Goal: Browse casually: Explore the website without a specific task or goal

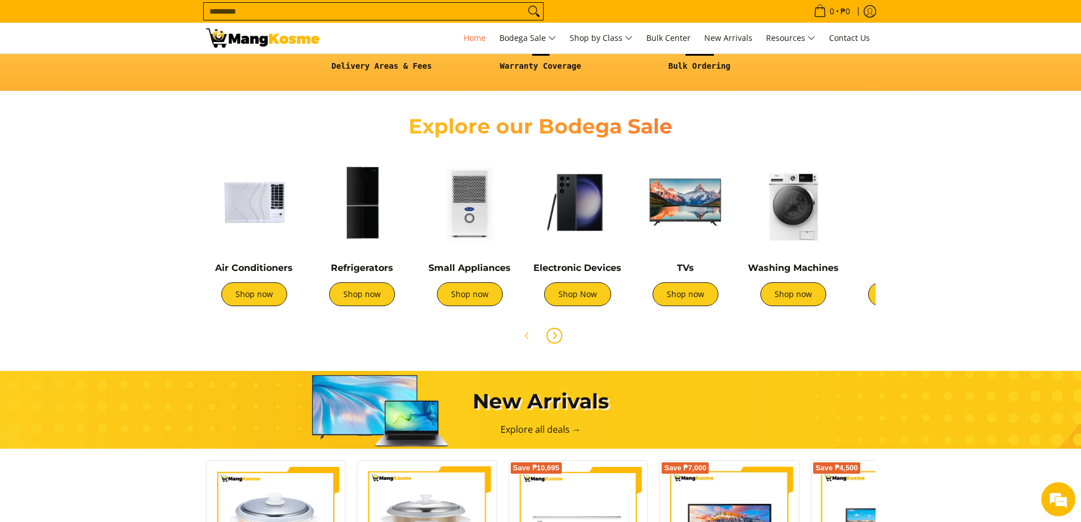
click at [553, 331] on icon "Next" at bounding box center [554, 335] width 9 height 9
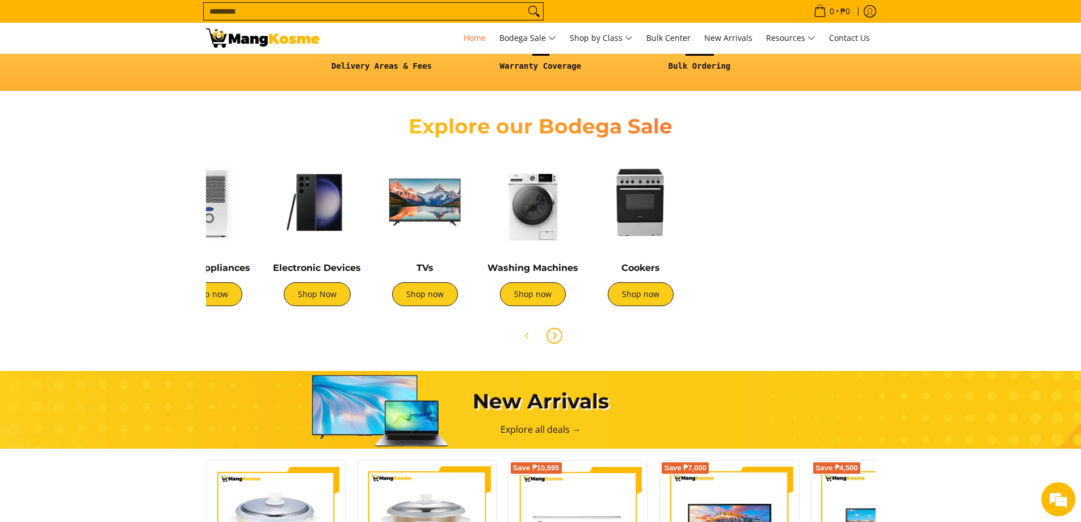
scroll to position [0, 379]
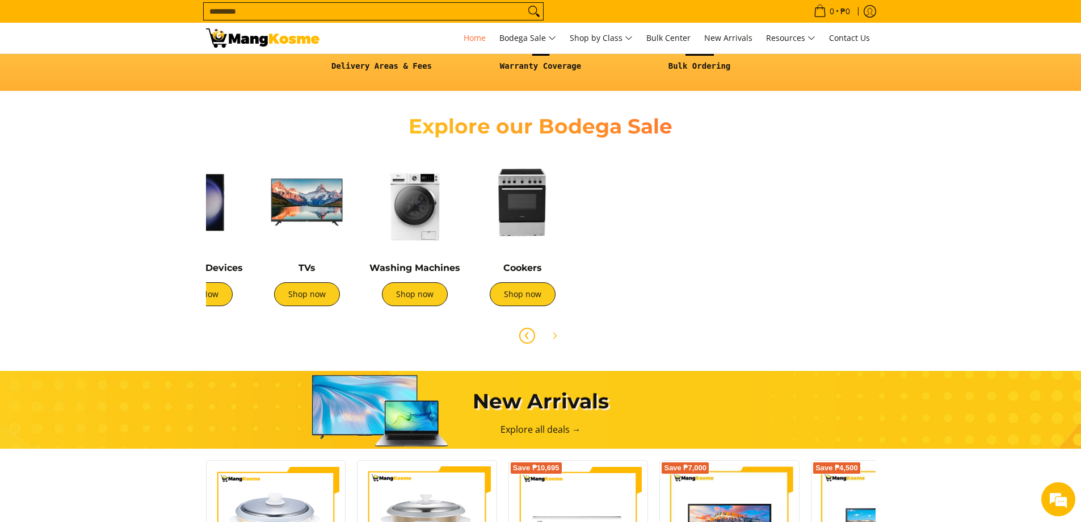
click at [523, 337] on icon "Previous" at bounding box center [527, 335] width 9 height 9
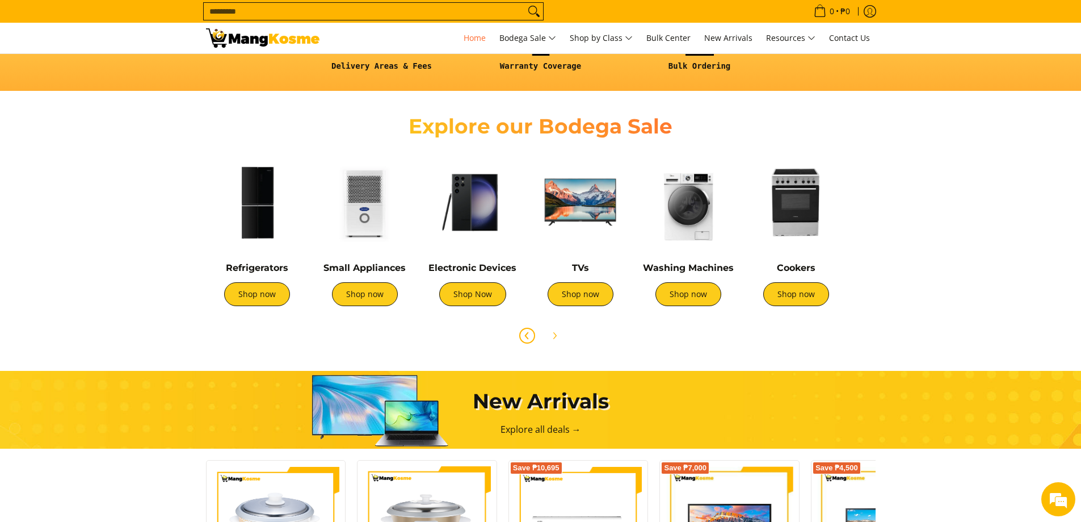
scroll to position [0, 0]
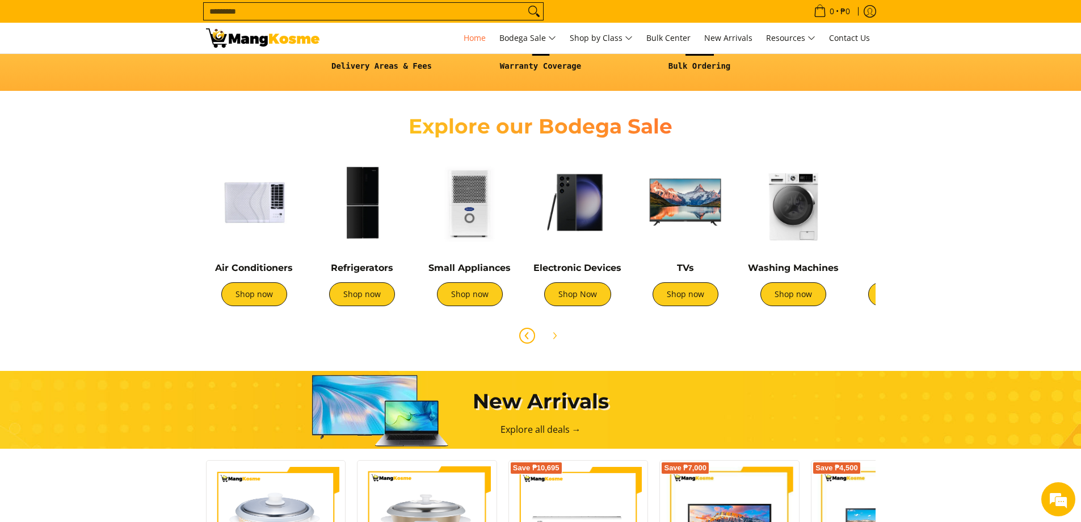
click at [482, 215] on img at bounding box center [470, 202] width 96 height 96
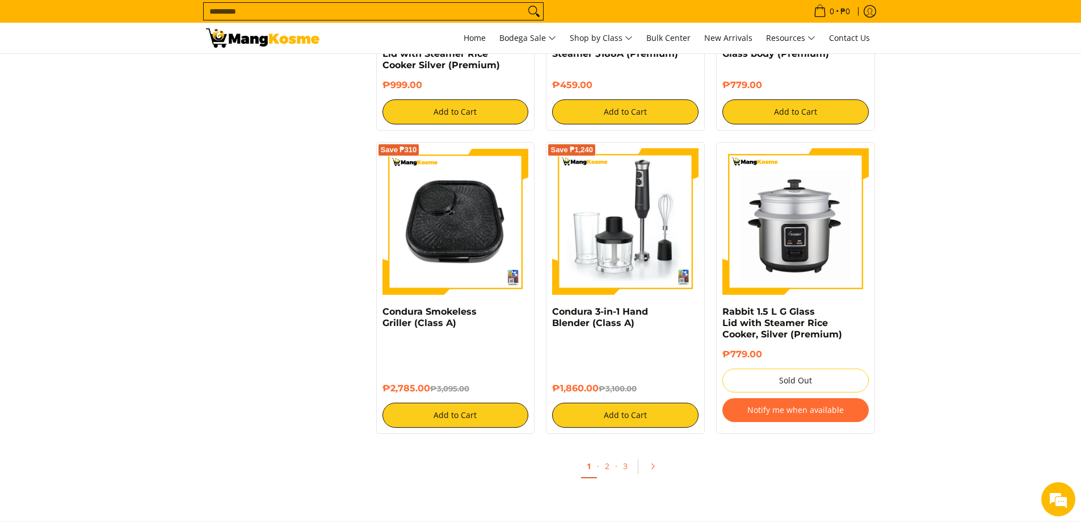
scroll to position [2043, 0]
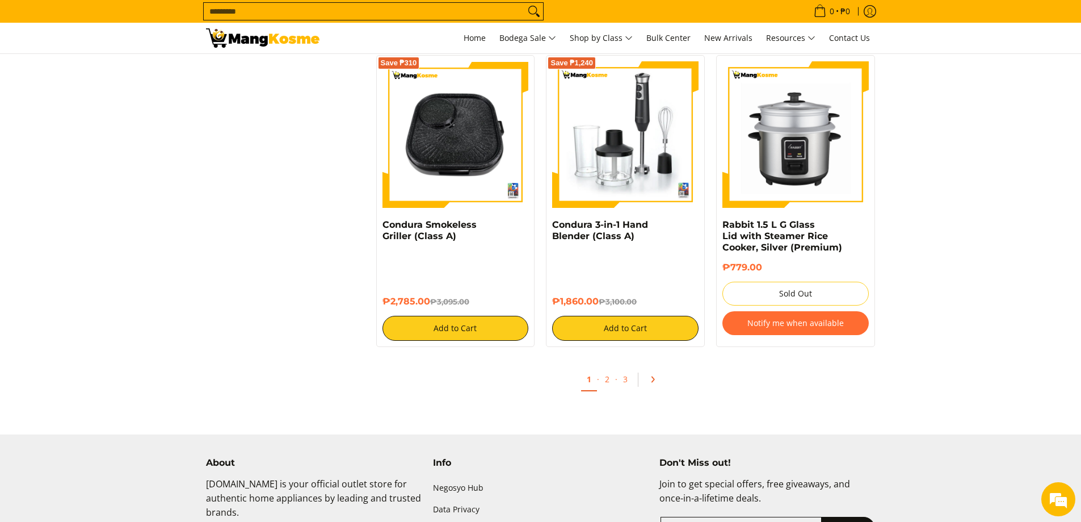
click at [654, 375] on icon "Pagination" at bounding box center [653, 379] width 8 height 8
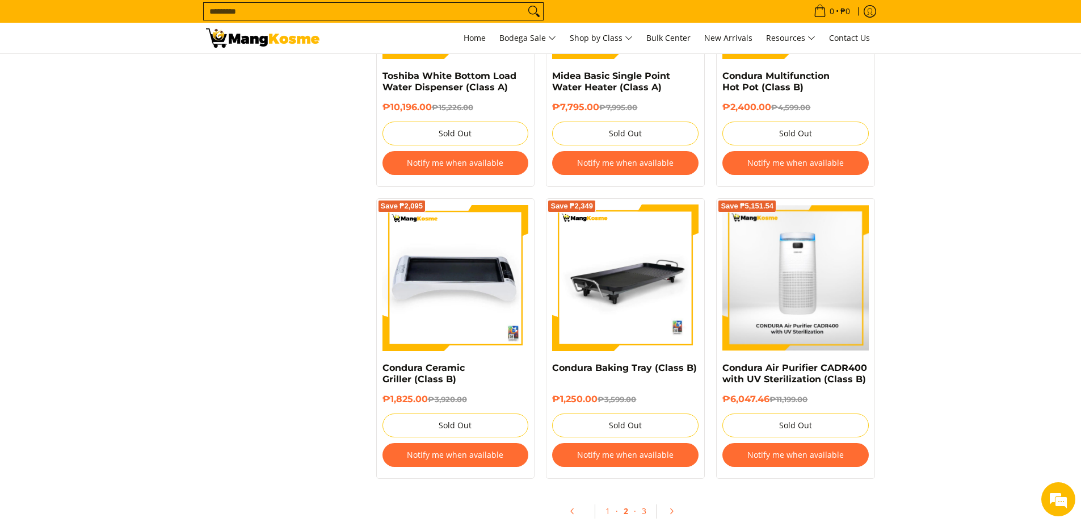
scroll to position [2270, 0]
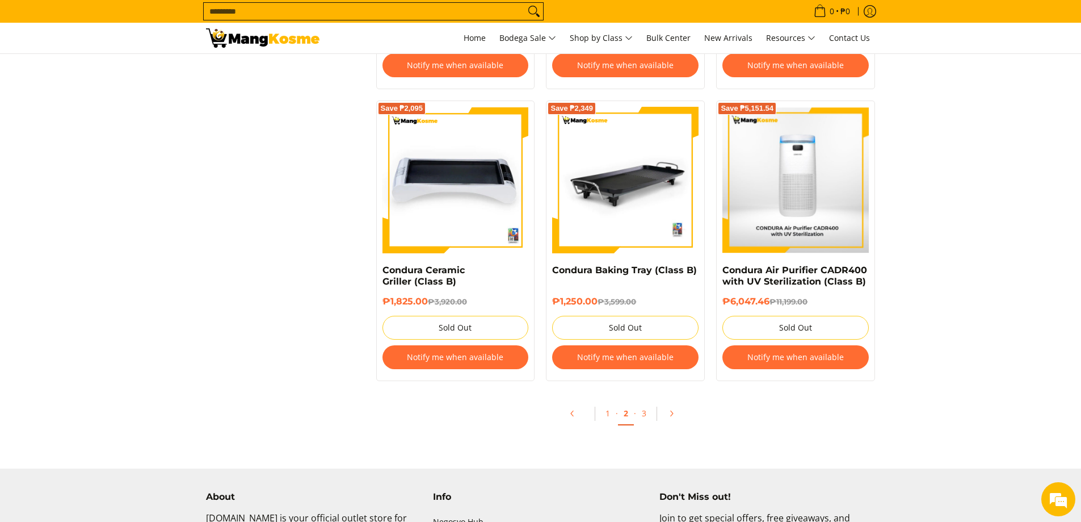
click at [351, 13] on input "Search..." at bounding box center [364, 11] width 321 height 17
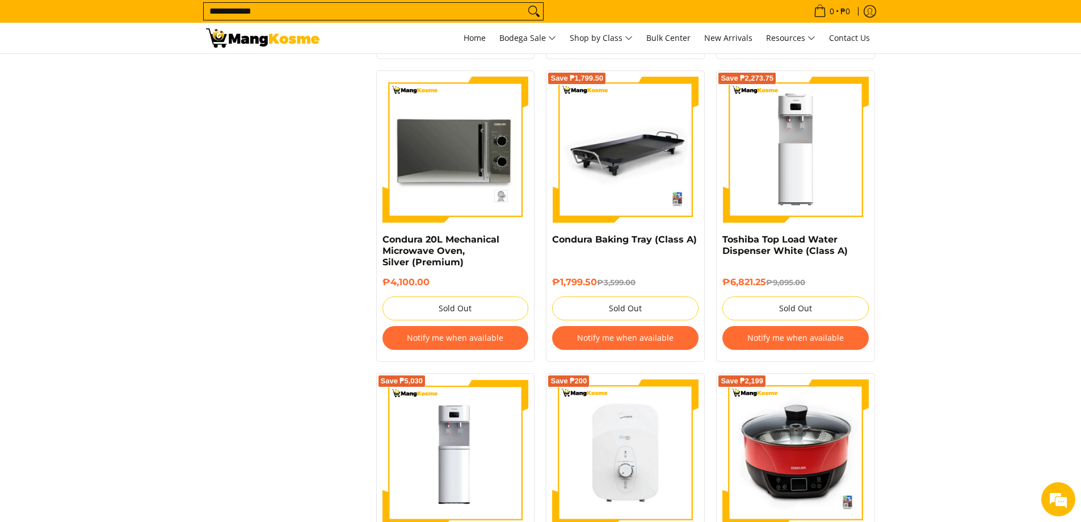
type input "**********"
click at [525, 3] on button "Search" at bounding box center [534, 11] width 18 height 17
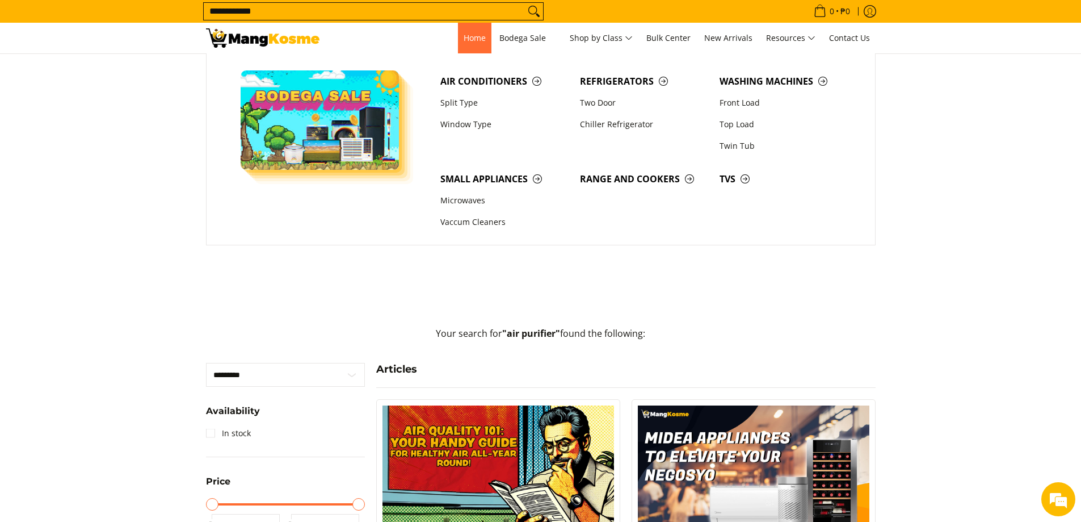
click at [474, 36] on span "Home" at bounding box center [475, 37] width 22 height 11
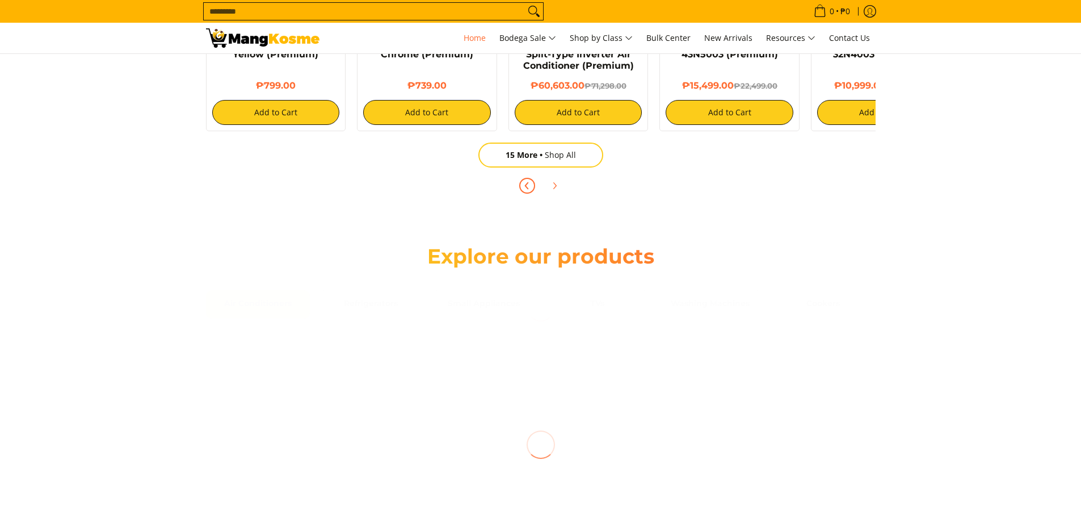
scroll to position [738, 0]
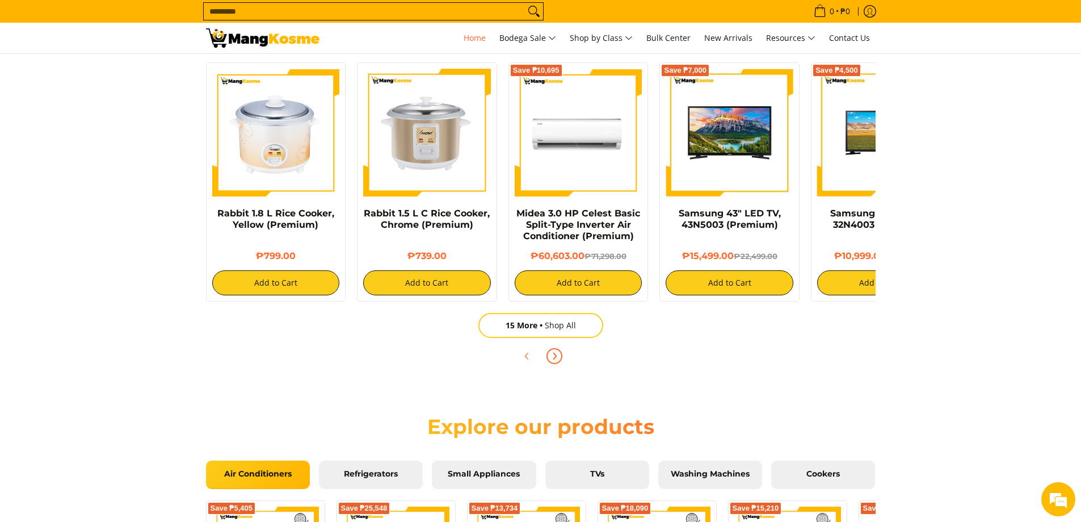
click at [558, 355] on icon "Next" at bounding box center [554, 355] width 9 height 9
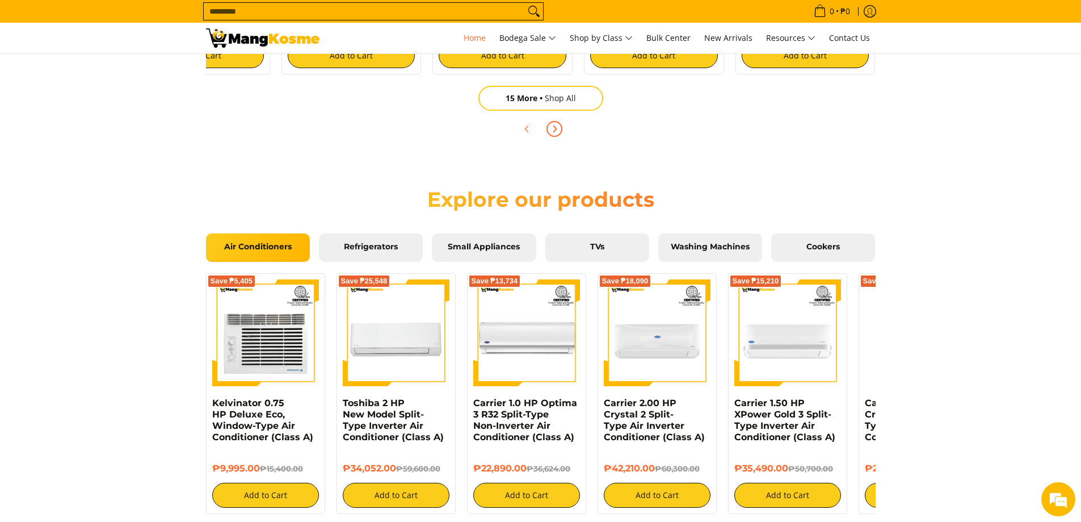
scroll to position [795, 0]
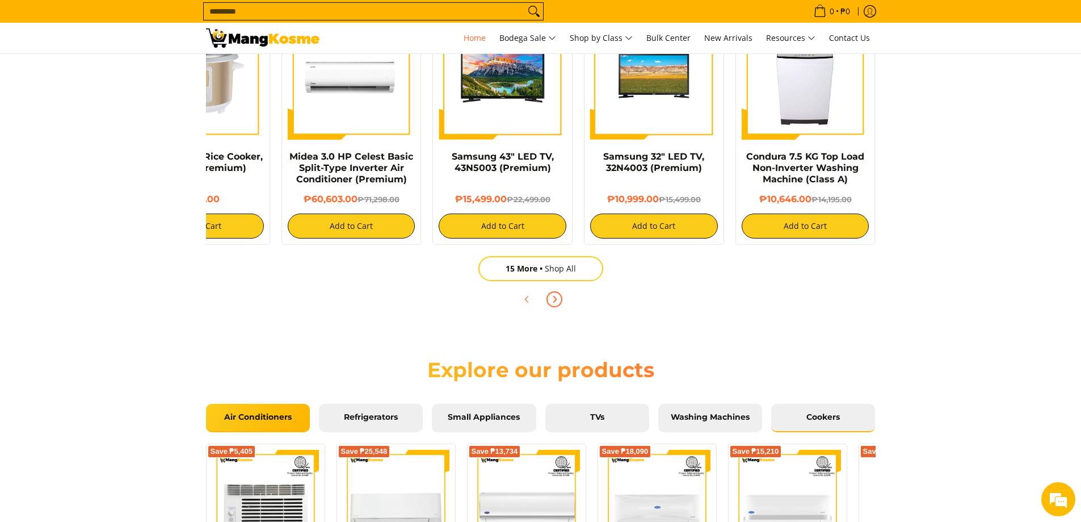
click at [845, 423] on link "Cookers" at bounding box center [823, 418] width 104 height 28
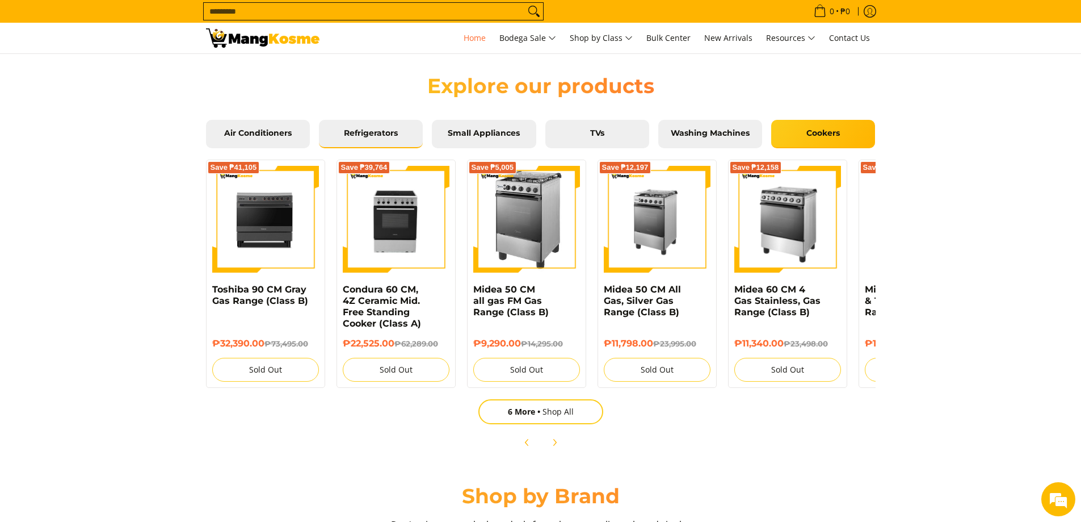
scroll to position [0, 451]
click at [682, 133] on span "Washing Machines" at bounding box center [710, 133] width 87 height 10
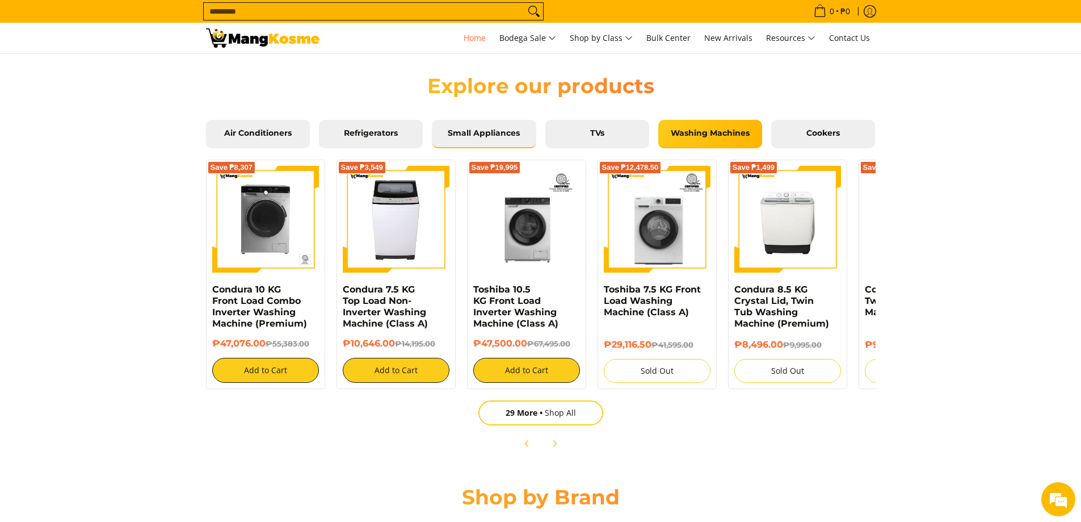
scroll to position [0, 902]
click at [489, 133] on span "Small Appliances" at bounding box center [483, 133] width 87 height 10
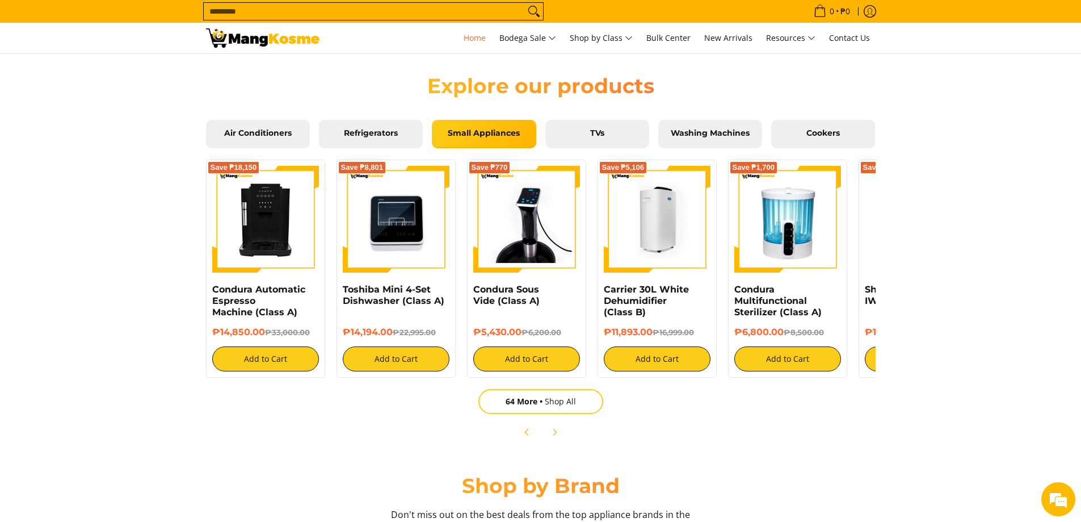
scroll to position [0, 1354]
click at [560, 429] on span "Next" at bounding box center [555, 432] width 14 height 14
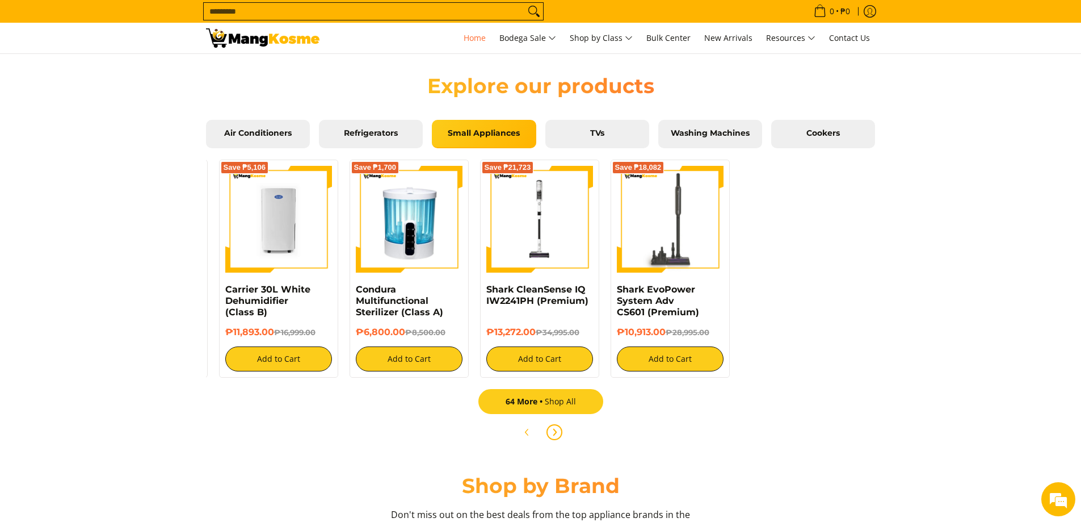
scroll to position [0, 0]
click at [566, 403] on link "64 More Shop All" at bounding box center [540, 401] width 125 height 25
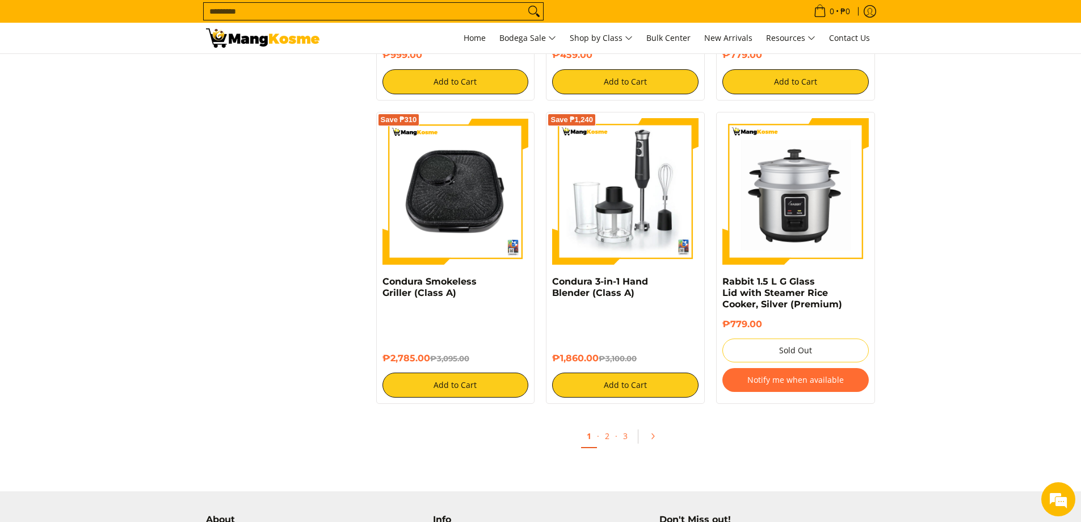
scroll to position [2263, 0]
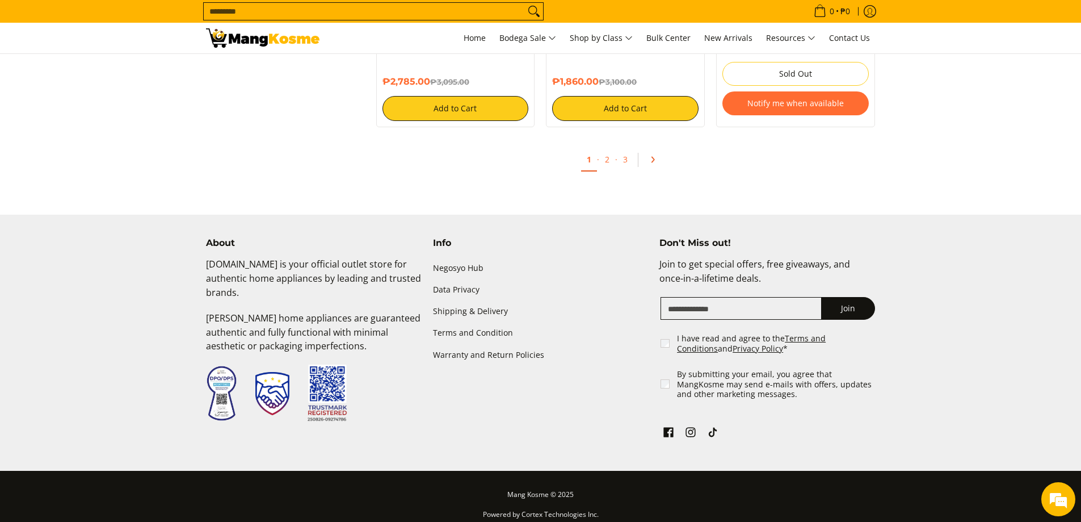
click at [660, 154] on link "Pagination" at bounding box center [656, 159] width 27 height 19
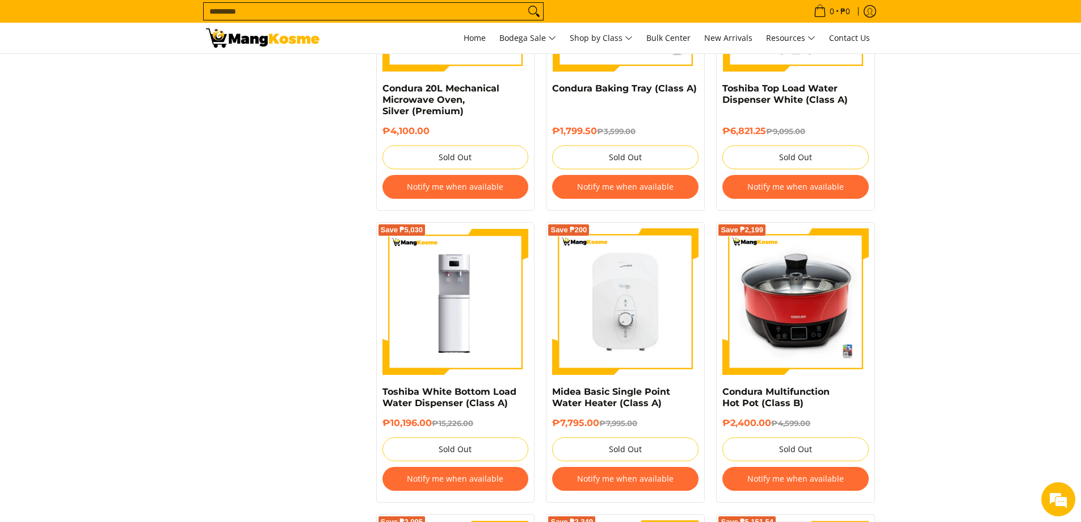
scroll to position [1930, 0]
